Goal: Check status: Check status

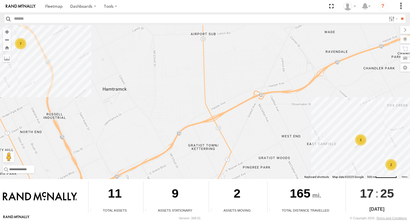
click at [390, 167] on div "2" at bounding box center [390, 164] width 11 height 11
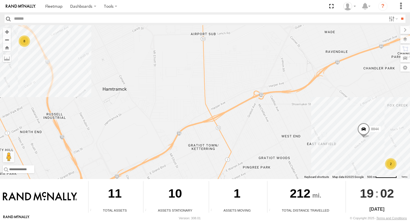
click at [387, 165] on div "2" at bounding box center [390, 164] width 11 height 11
